Goal: Information Seeking & Learning: Check status

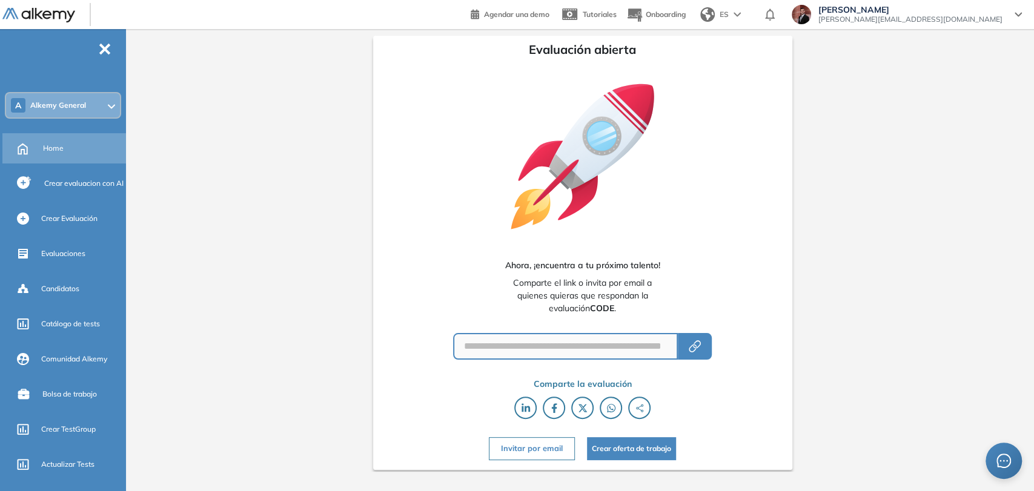
click at [64, 156] on div "Home" at bounding box center [83, 148] width 81 height 21
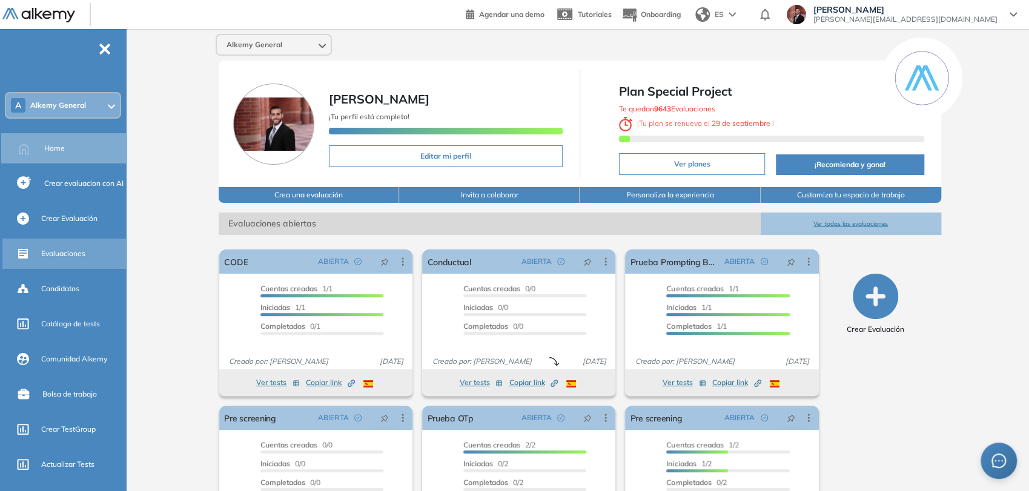
click at [81, 254] on span "Evaluaciones" at bounding box center [63, 253] width 44 height 11
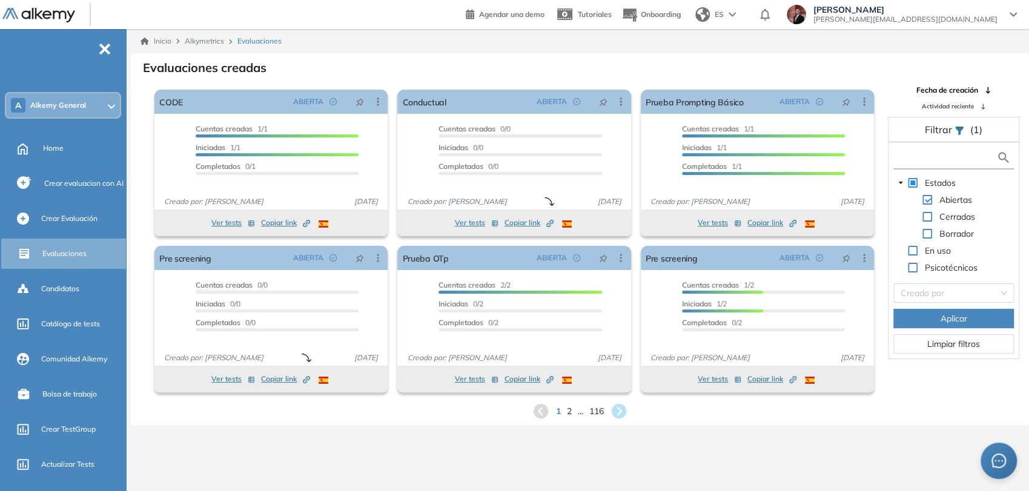
click at [925, 163] on input "text" at bounding box center [946, 157] width 100 height 13
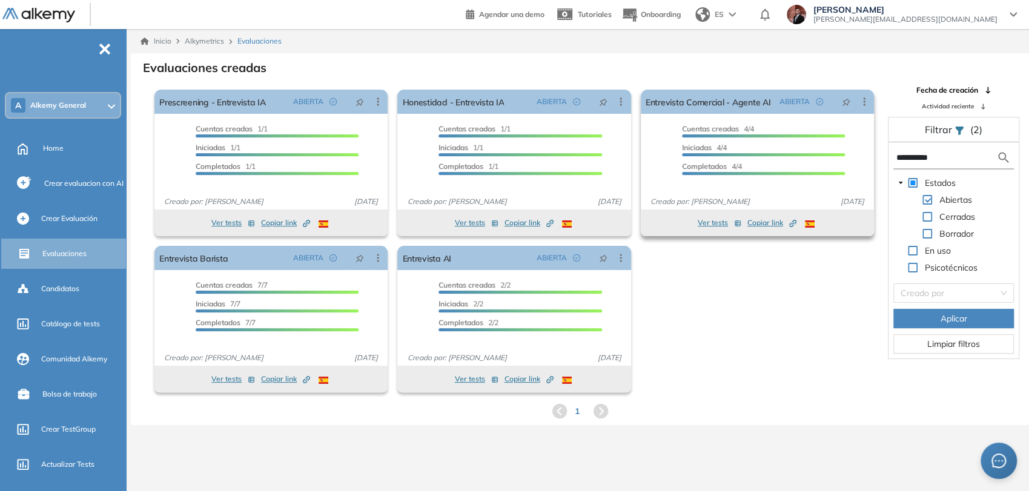
drag, startPoint x: 948, startPoint y: 156, endPoint x: 676, endPoint y: 171, distance: 272.3
click at [690, 171] on div "El proctoring será activado ¡Importante!: Los usuarios que ya realizaron la eva…" at bounding box center [579, 241] width 897 height 312
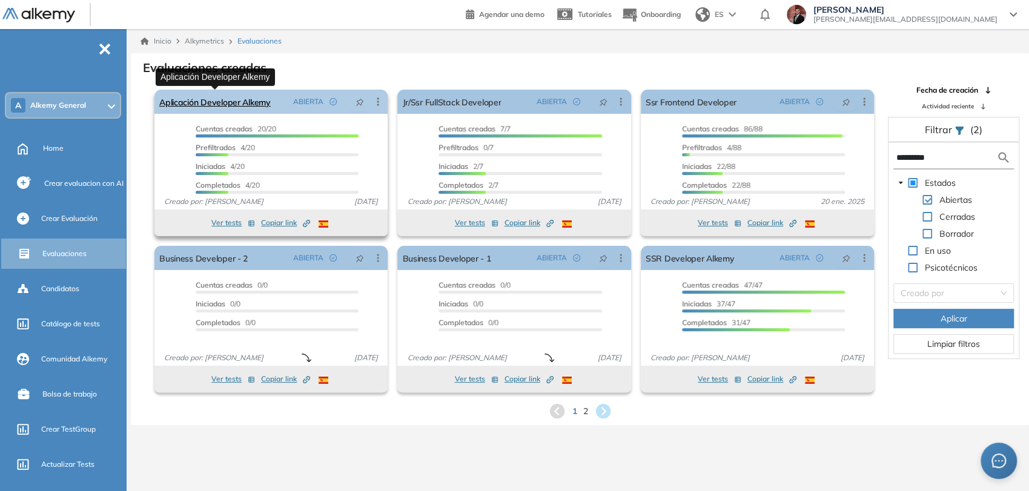
type input "*********"
click at [251, 101] on link "Aplicación Developer Alkemy" at bounding box center [214, 102] width 111 height 24
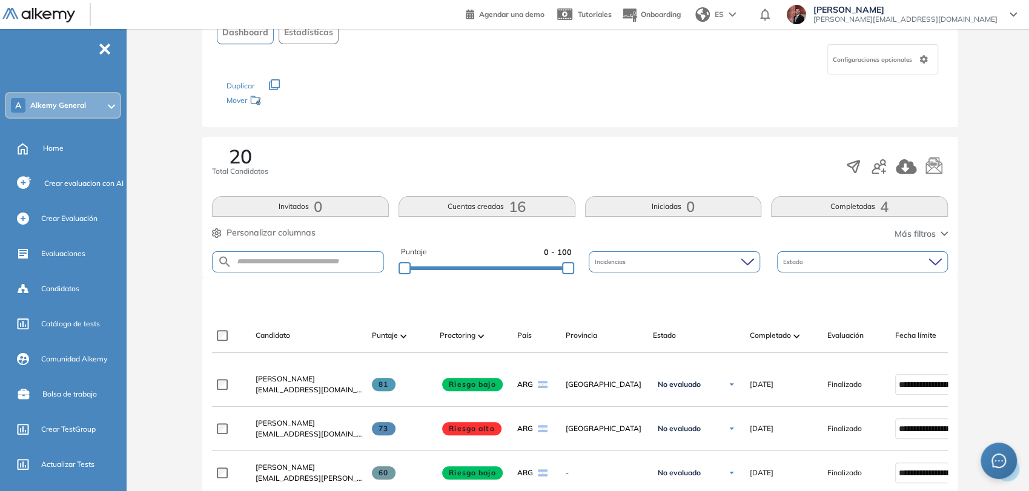
scroll to position [202, 0]
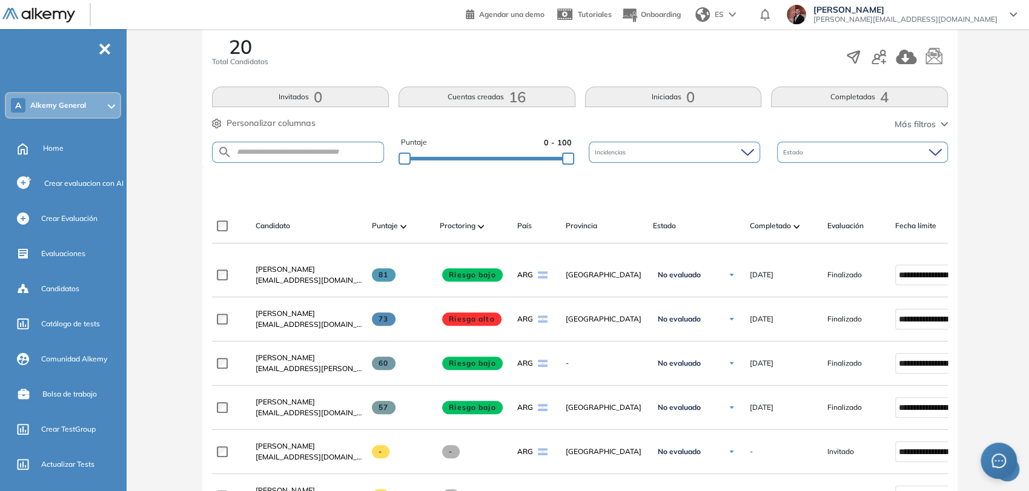
click at [284, 317] on span "[PERSON_NAME]" at bounding box center [285, 313] width 59 height 9
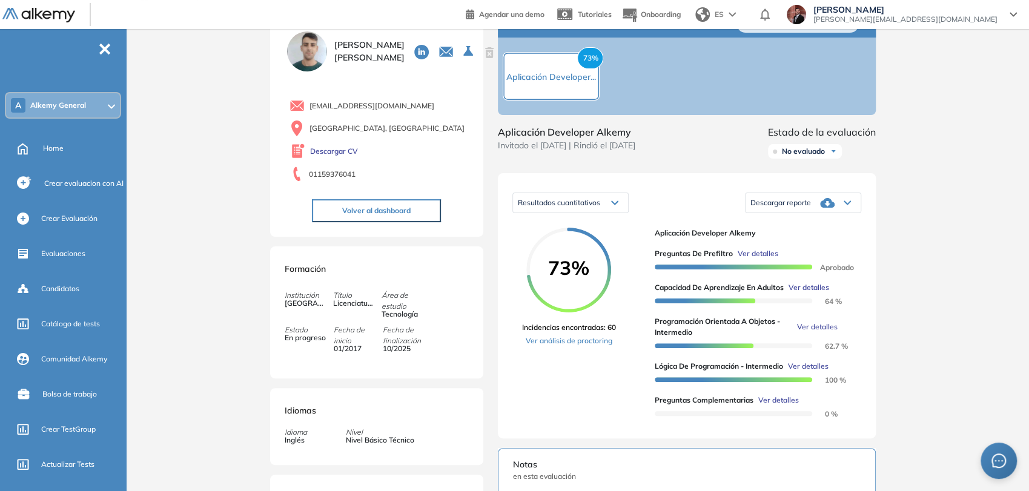
scroll to position [67, 0]
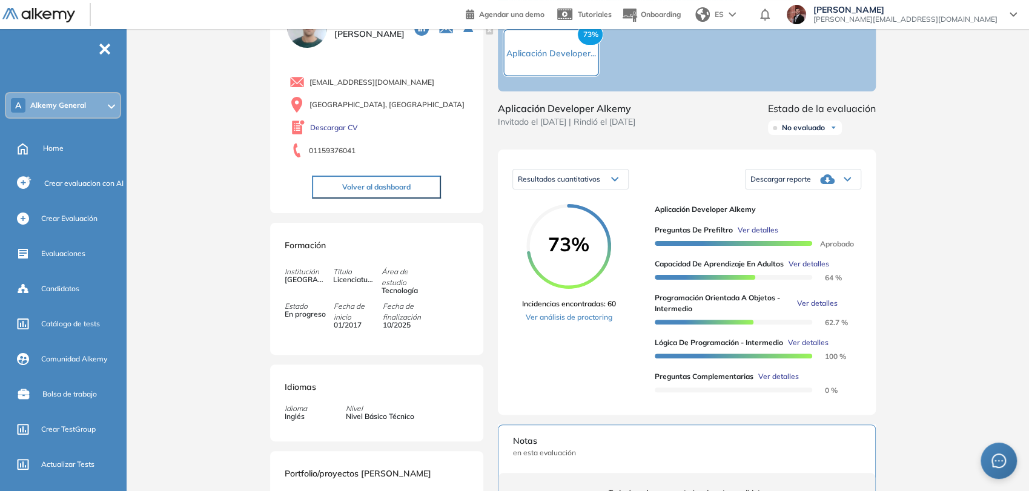
click at [376, 182] on button "Volver al dashboard" at bounding box center [376, 187] width 129 height 23
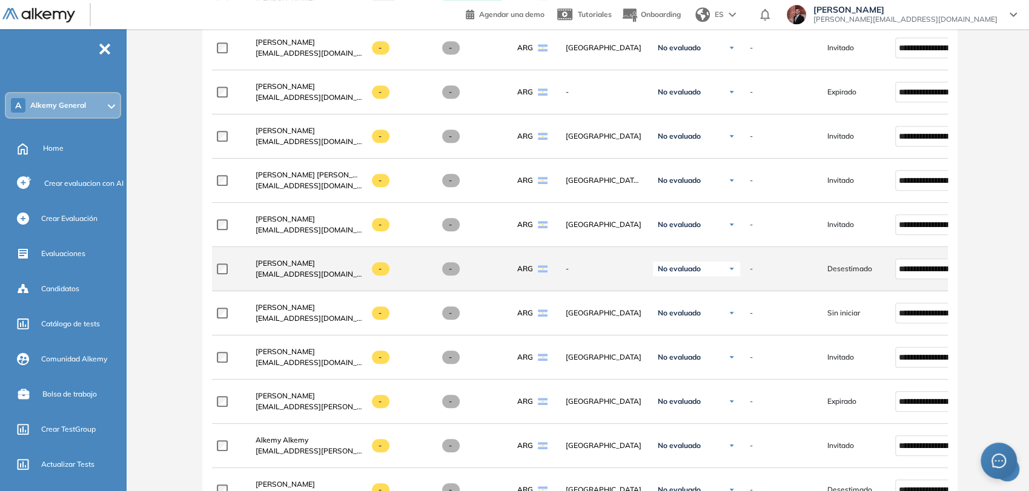
scroll to position [673, 0]
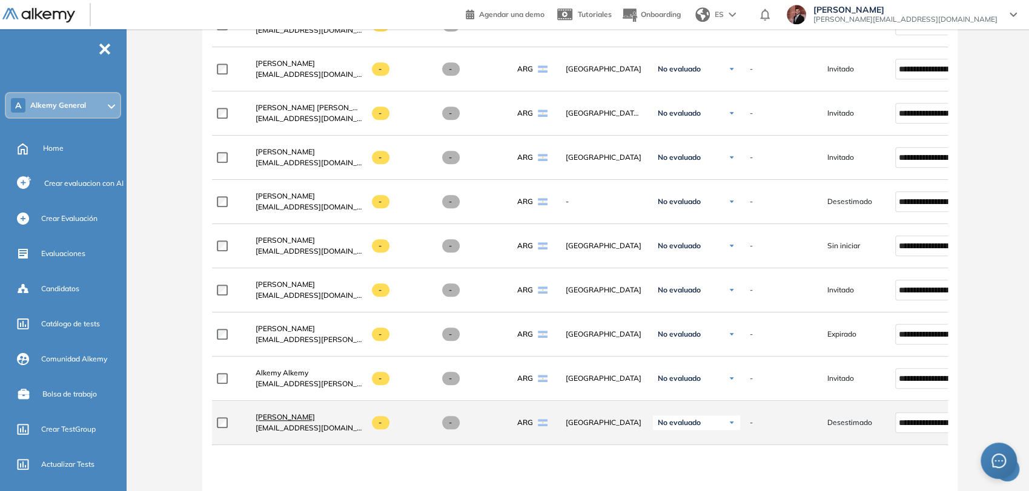
click at [281, 421] on span "[PERSON_NAME]" at bounding box center [285, 416] width 59 height 9
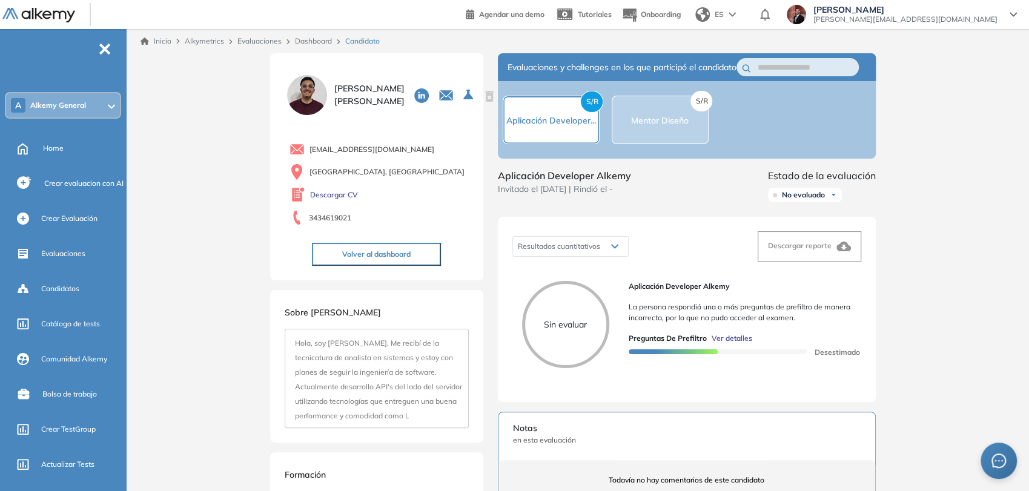
click at [725, 344] on span "Ver detalles" at bounding box center [732, 338] width 41 height 11
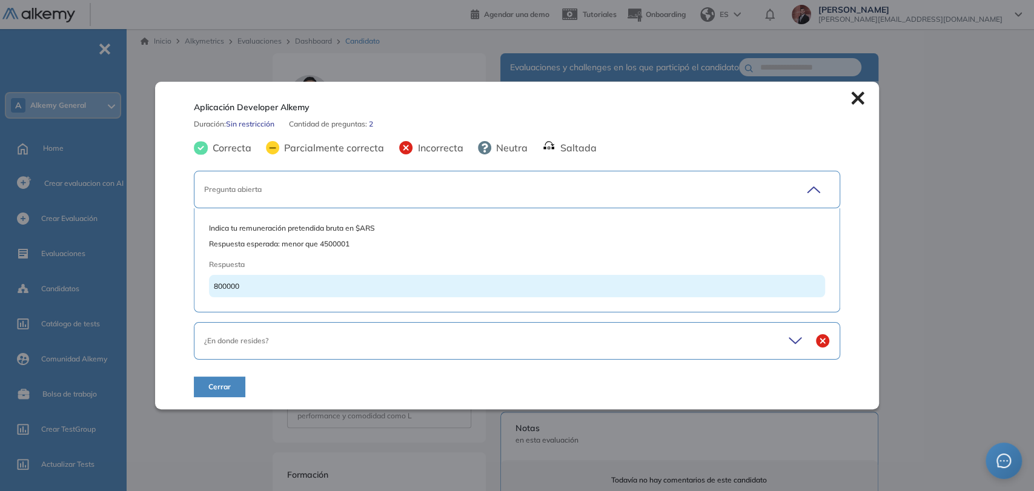
click at [443, 340] on div "¿En donde resides?" at bounding box center [485, 340] width 563 height 11
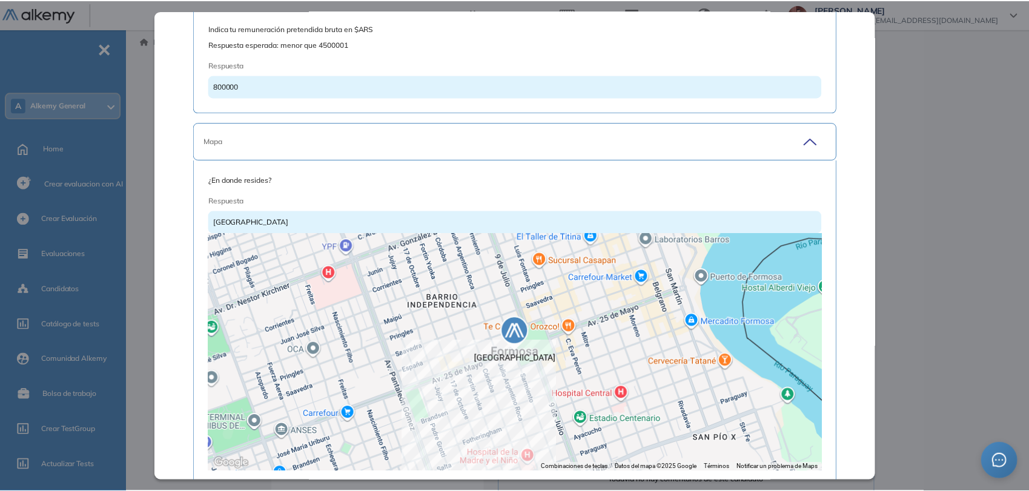
scroll to position [134, 0]
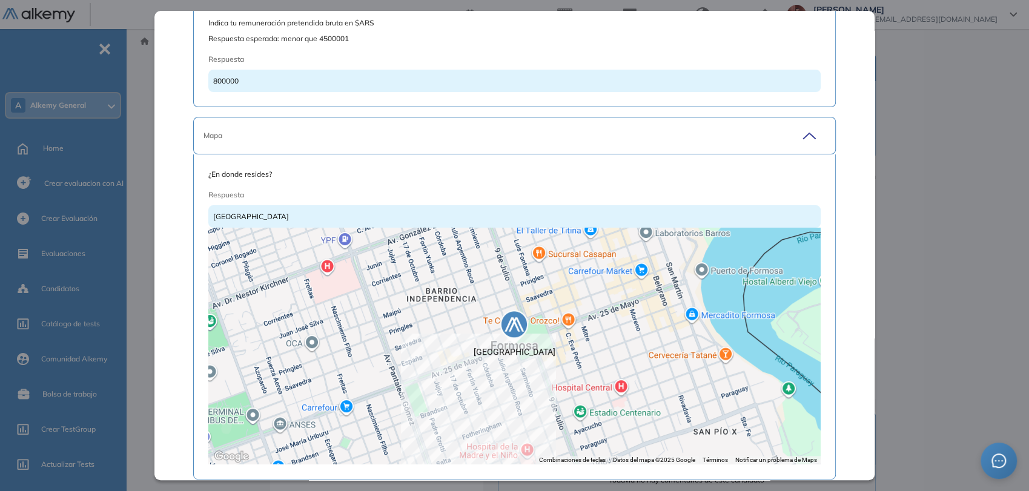
click at [144, 103] on div "Inicio Alkymetrics Evaluaciones Dashboard Candidato Aplicación Developer Alkemy…" at bounding box center [580, 424] width 898 height 790
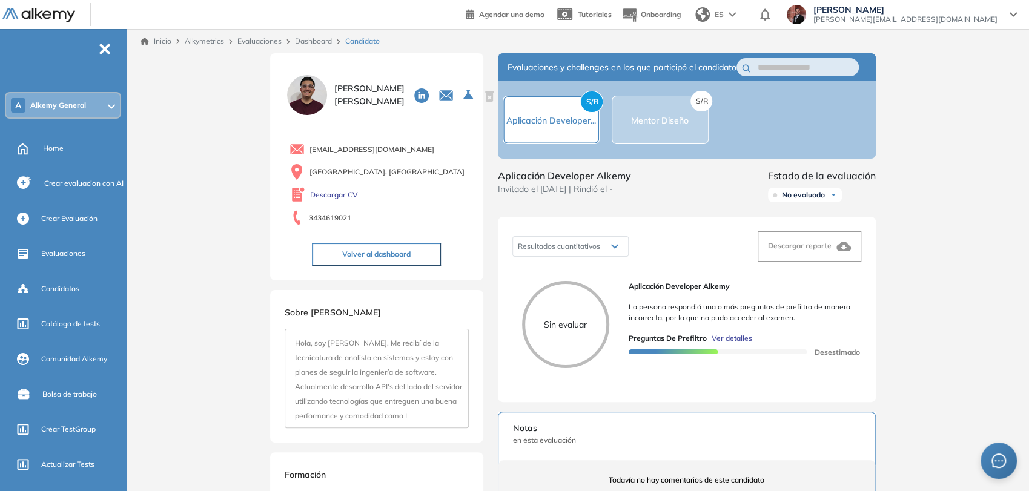
click at [417, 254] on button "Volver al dashboard" at bounding box center [376, 254] width 129 height 23
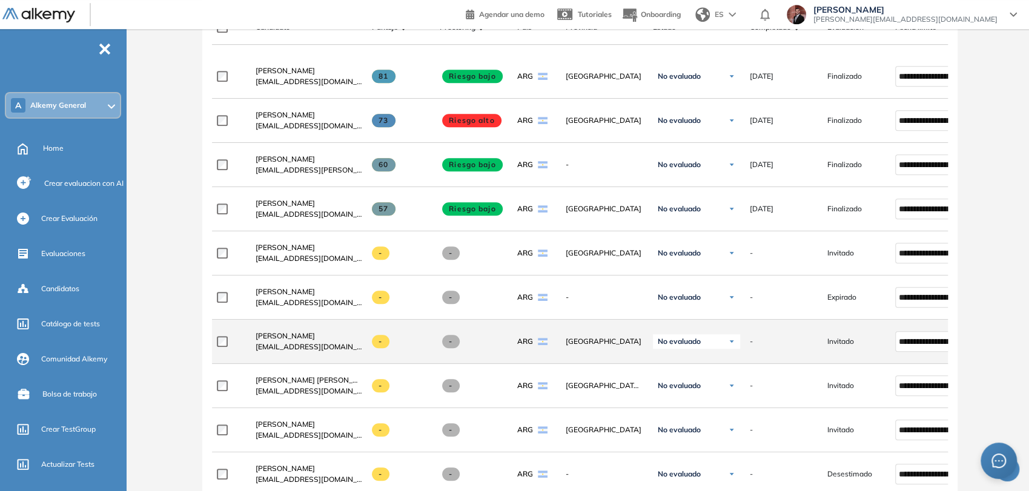
scroll to position [336, 0]
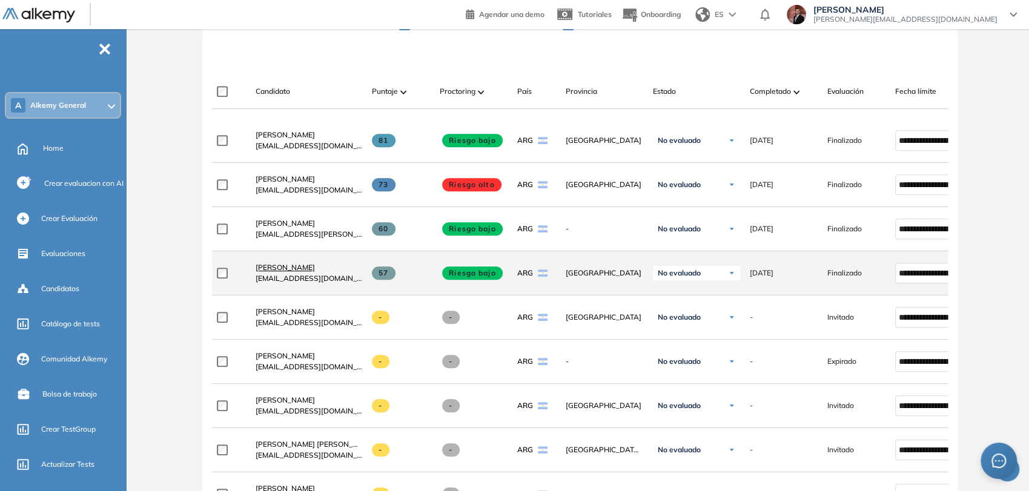
click at [305, 268] on link "[PERSON_NAME]" at bounding box center [309, 267] width 107 height 11
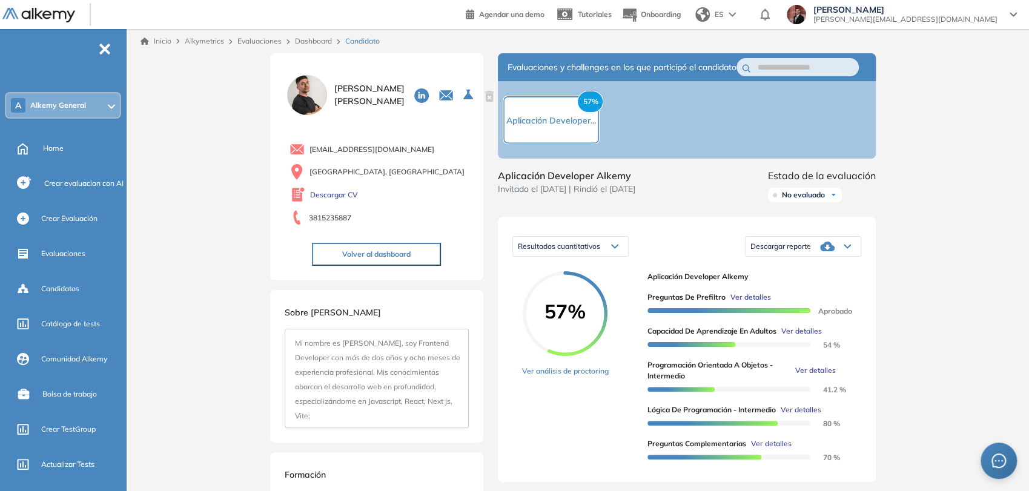
click at [397, 253] on button "Volver al dashboard" at bounding box center [376, 254] width 129 height 23
